Goal: Transaction & Acquisition: Purchase product/service

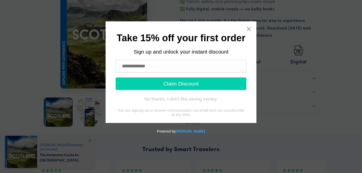
scroll to position [216, 0]
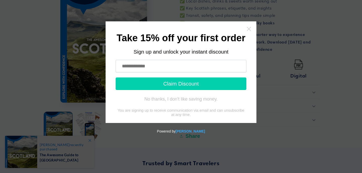
click at [250, 27] on icon "Close widget" at bounding box center [248, 28] width 5 height 5
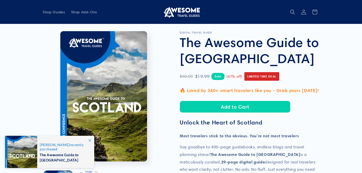
scroll to position [0, 0]
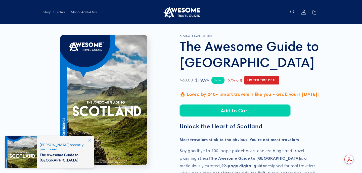
click at [215, 109] on button "Add to Cart" at bounding box center [235, 110] width 110 height 12
